Goal: Navigation & Orientation: Find specific page/section

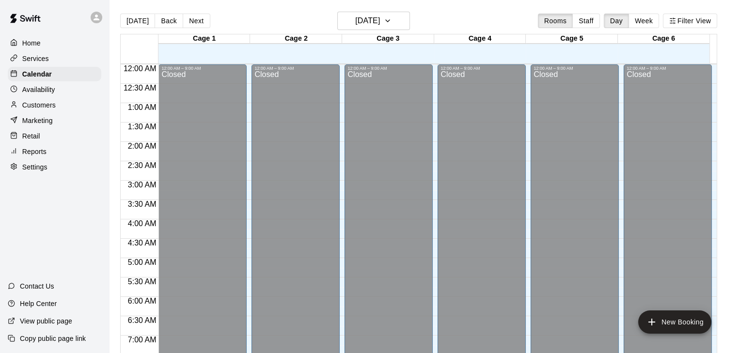
scroll to position [544, 0]
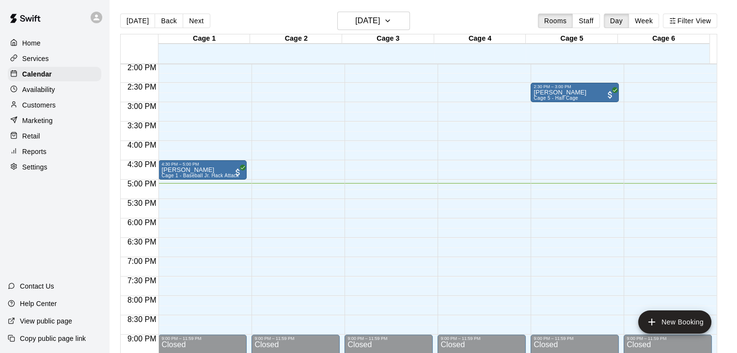
click at [243, 17] on div "Today Back Next Wednesday Aug 20 Rooms Staff Day Week Filter View" at bounding box center [418, 23] width 597 height 22
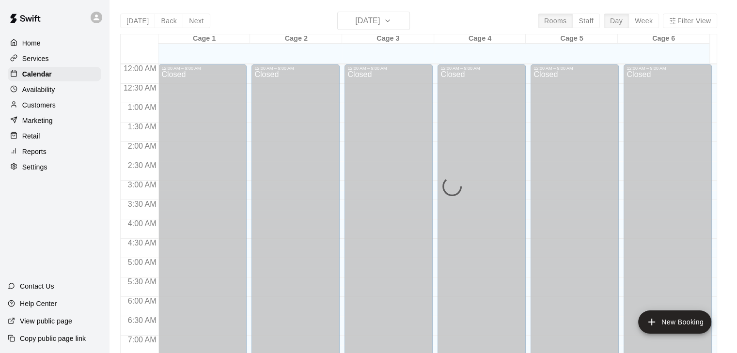
scroll to position [601, 0]
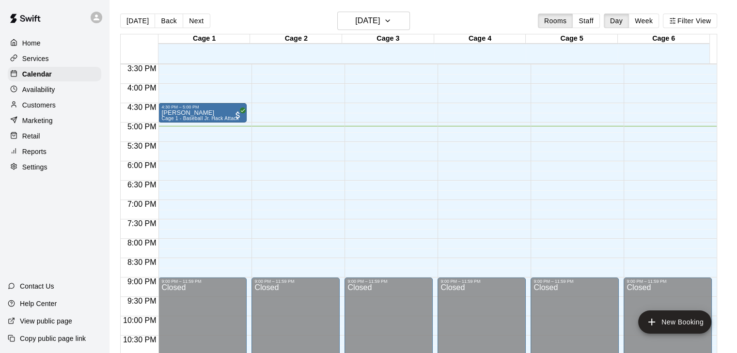
click at [255, 23] on div "Today Back Next Wednesday Aug 20 Rooms Staff Day Week Filter View" at bounding box center [418, 23] width 597 height 22
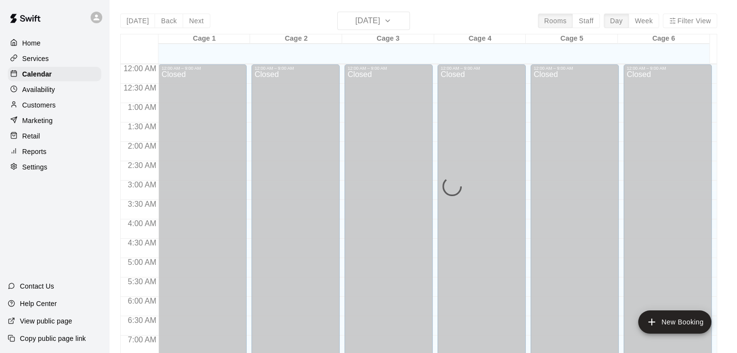
scroll to position [601, 0]
